Goal: Browse casually

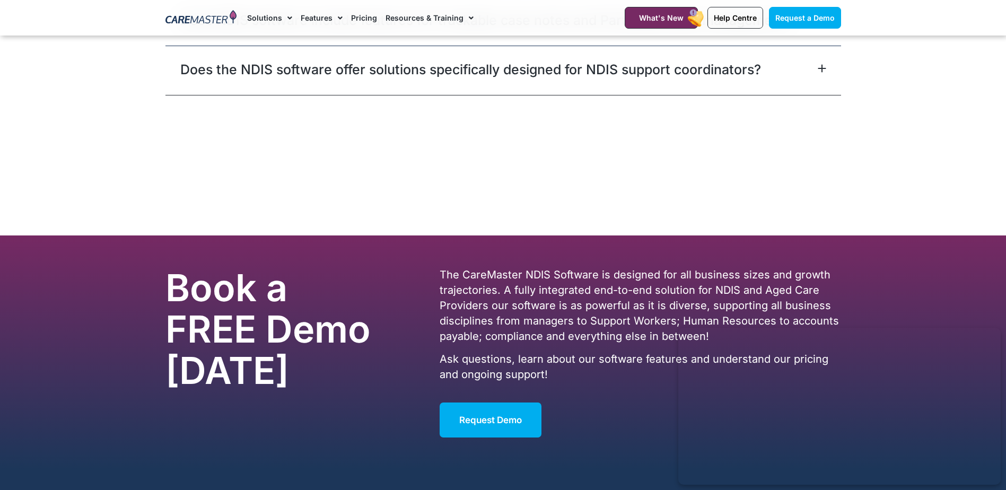
scroll to position [6466, 0]
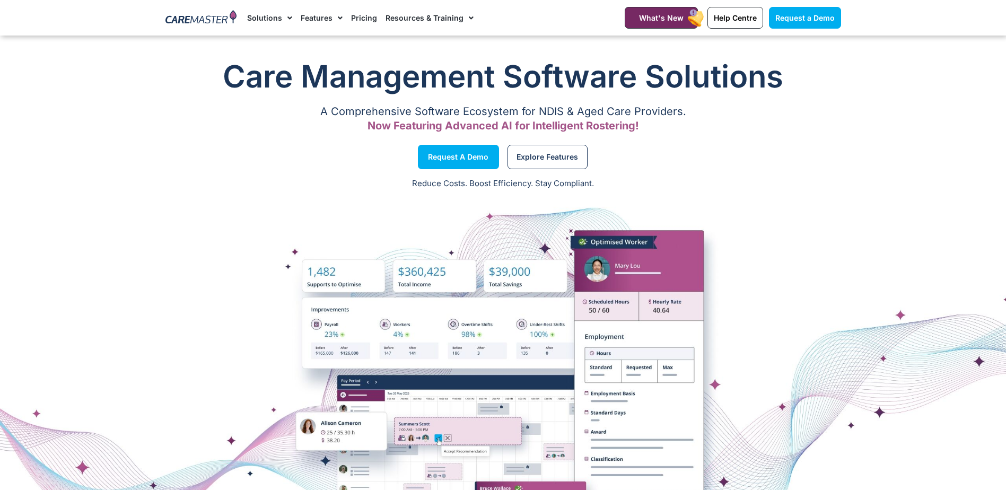
scroll to position [429, 0]
